Goal: Information Seeking & Learning: Learn about a topic

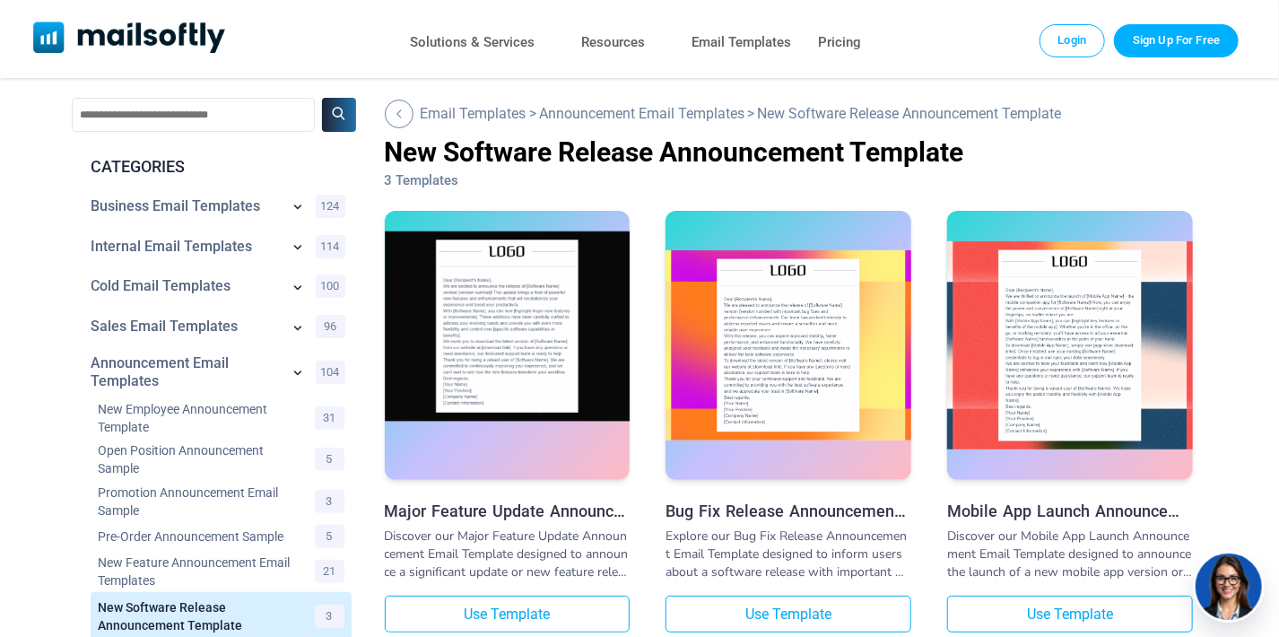
scroll to position [4, 0]
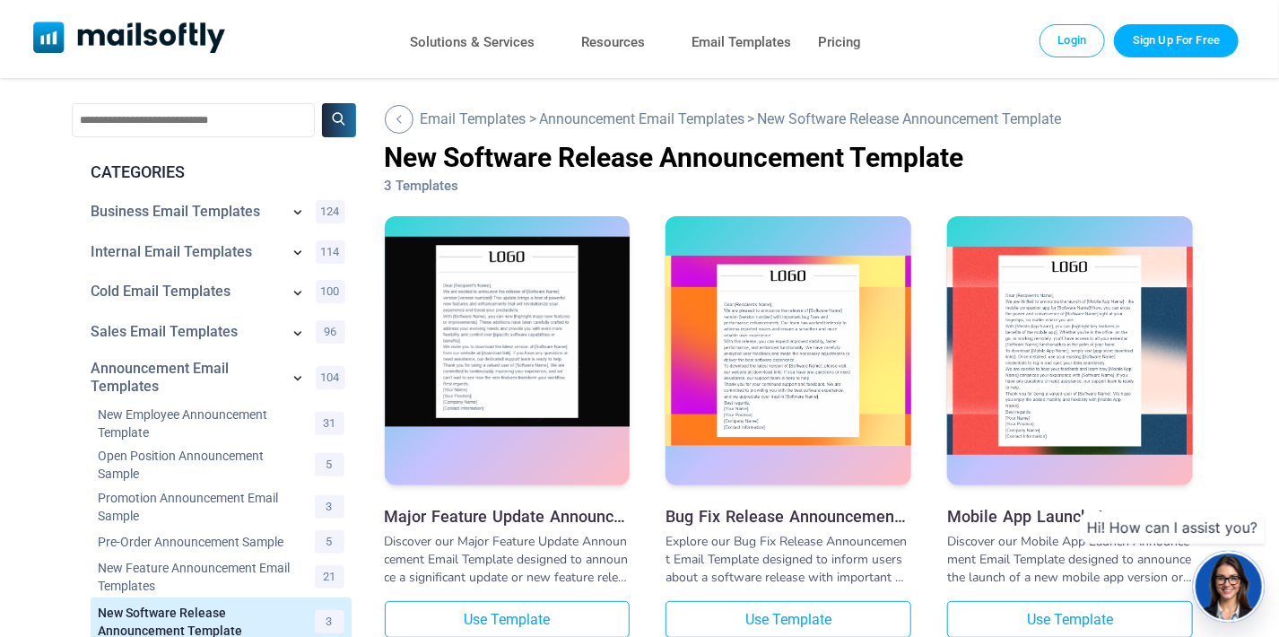
click at [487, 285] on img at bounding box center [508, 332] width 246 height 190
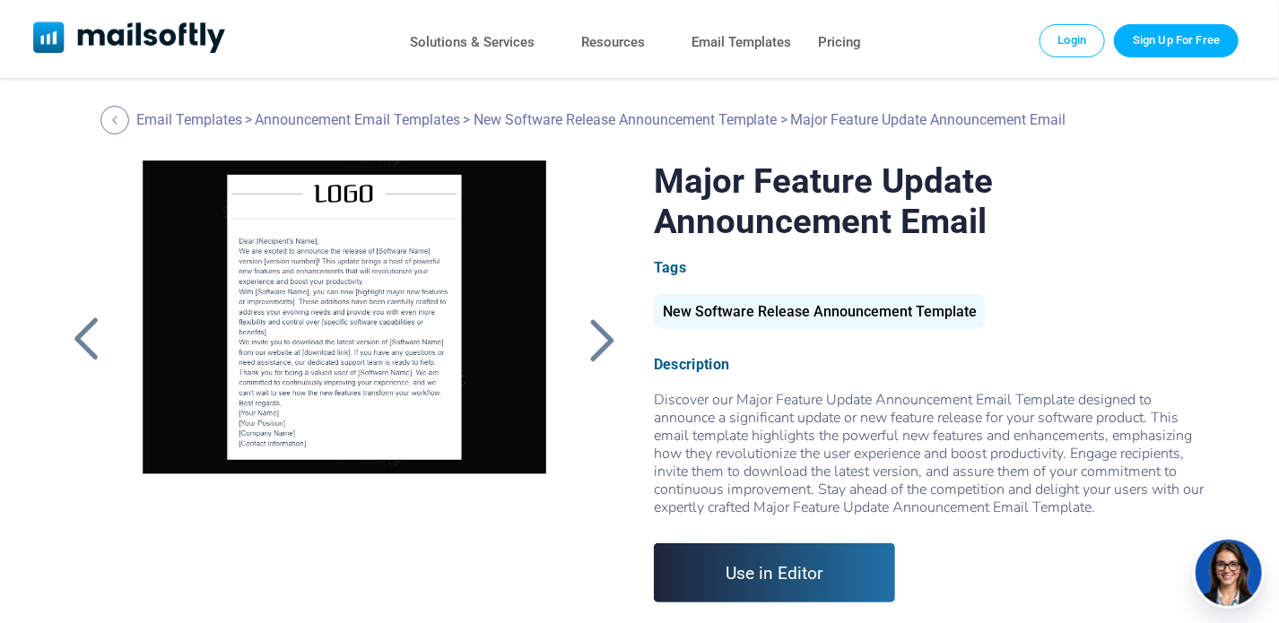
click at [595, 343] on div at bounding box center [602, 340] width 45 height 47
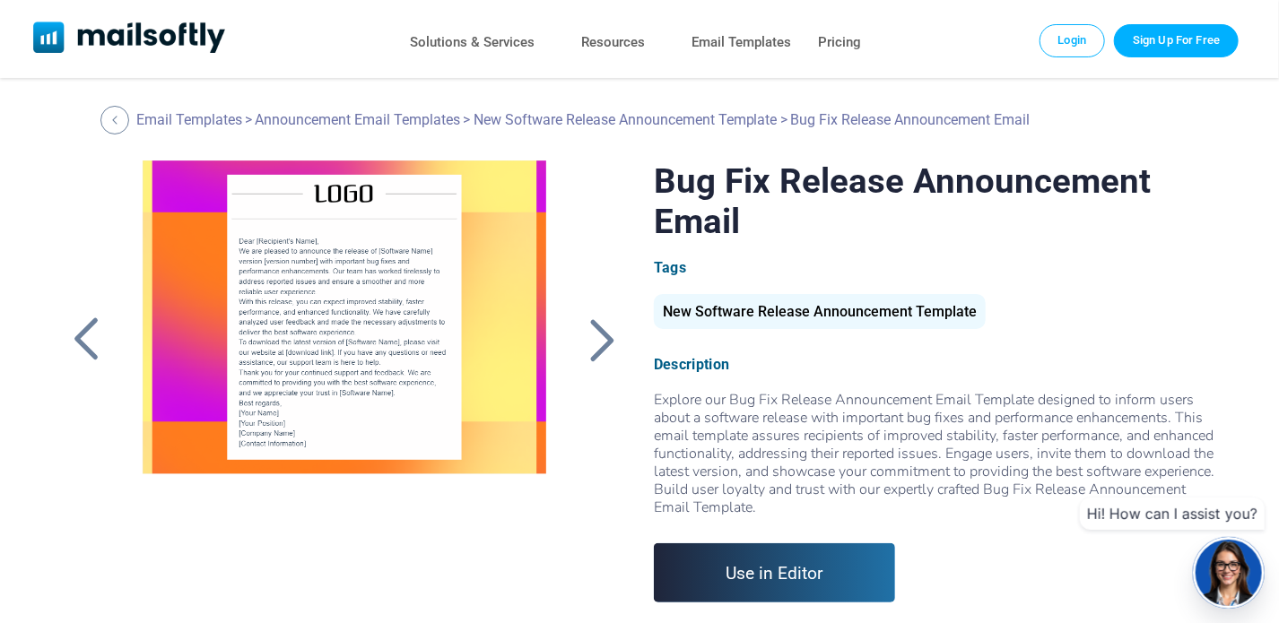
click at [603, 346] on div at bounding box center [602, 340] width 45 height 47
